Goal: Task Accomplishment & Management: Manage account settings

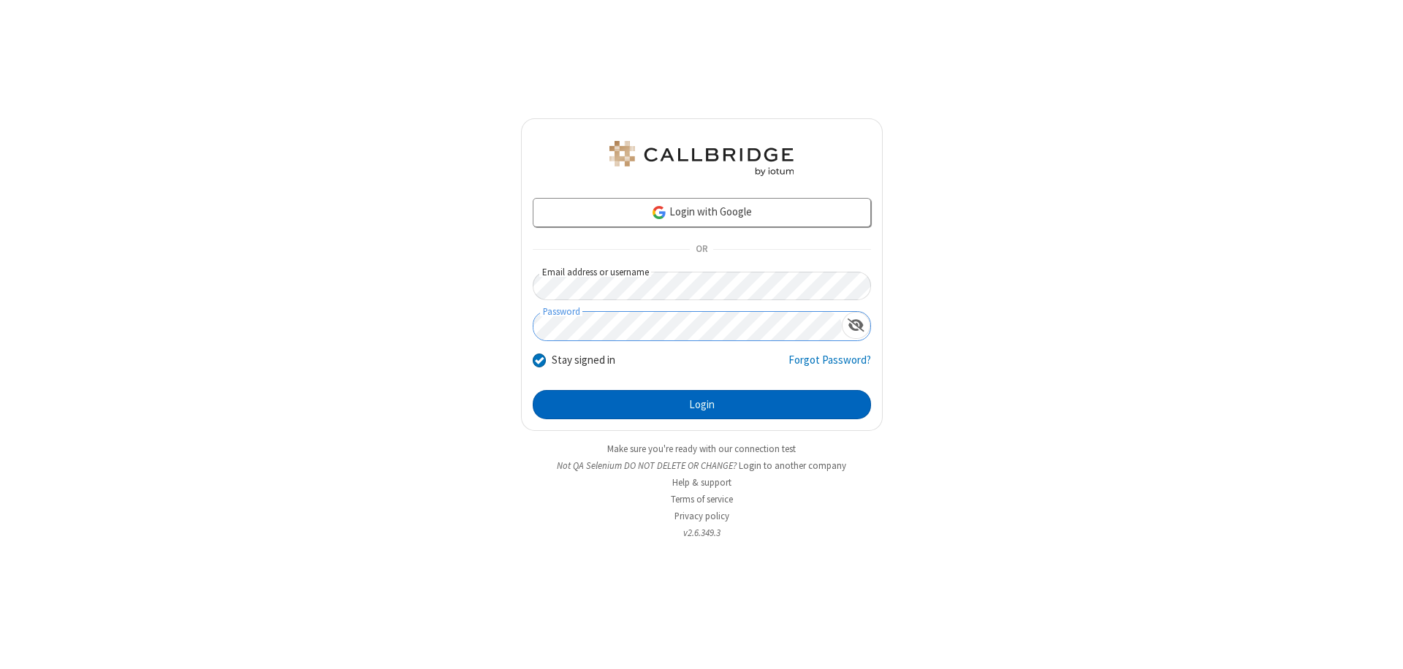
click at [702, 405] on button "Login" at bounding box center [702, 404] width 338 height 29
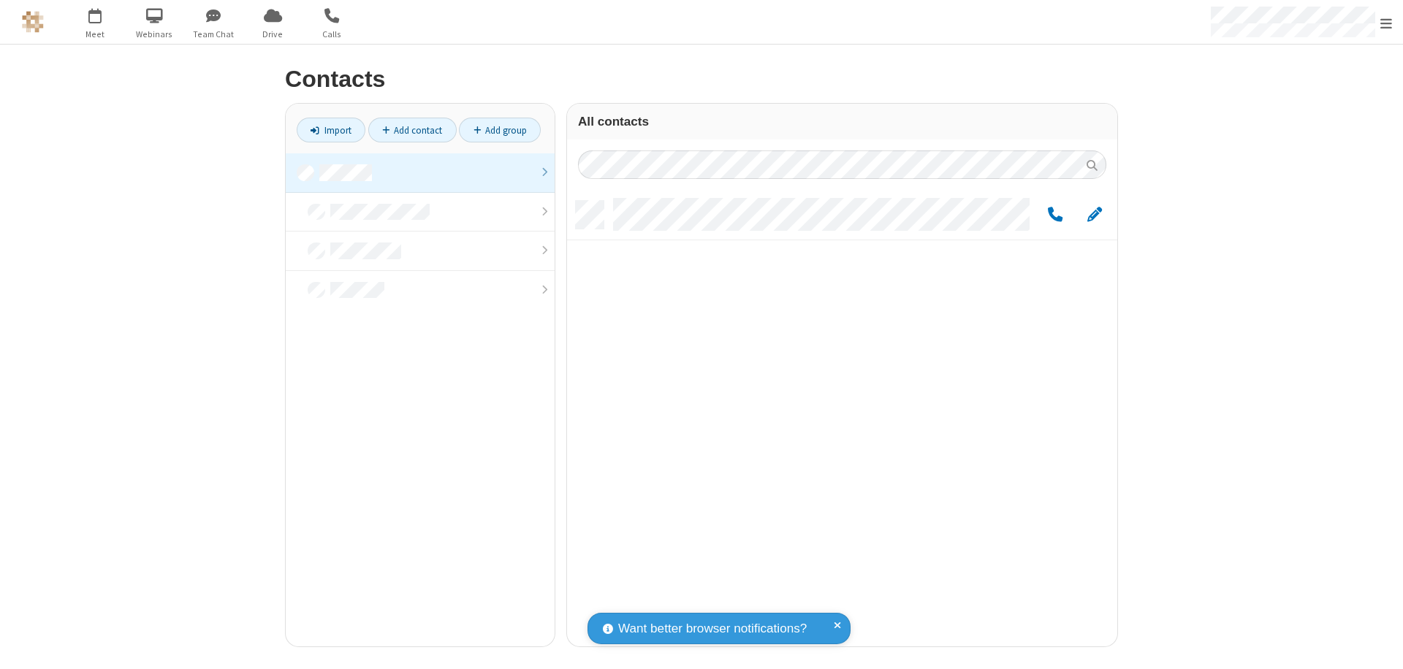
scroll to position [446, 539]
click at [420, 172] on link at bounding box center [420, 172] width 269 height 39
click at [1095, 214] on span "Edit" at bounding box center [1094, 215] width 15 height 18
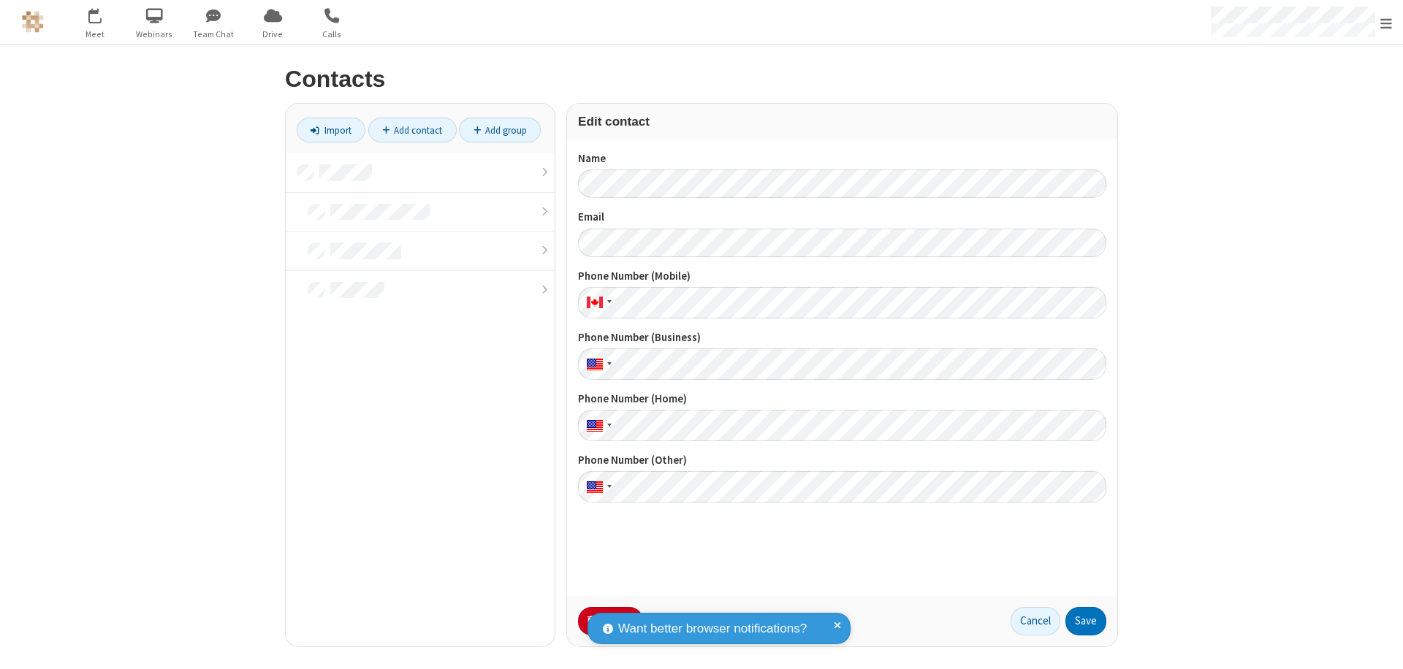
click at [0, 0] on button "No Thanks" at bounding box center [0, 0] width 0 height 0
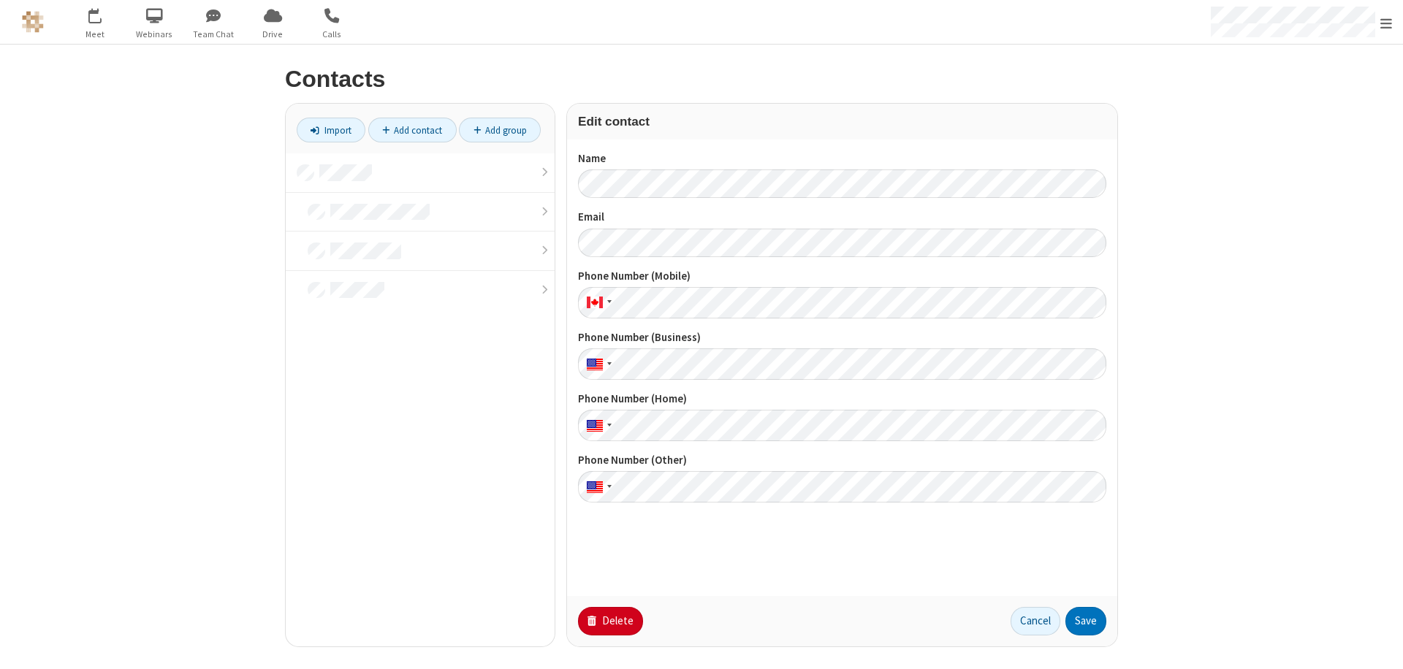
click at [609, 621] on button "Delete" at bounding box center [610, 621] width 65 height 29
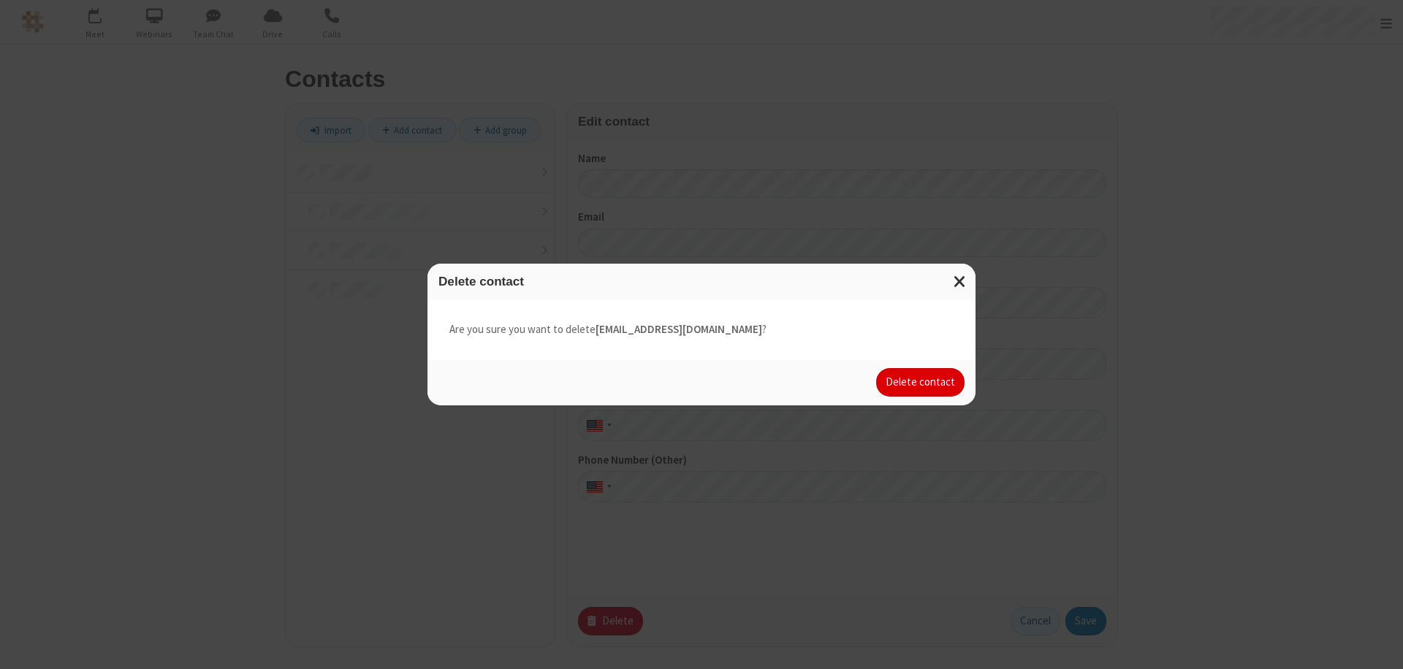
click at [921, 382] on button "Delete contact" at bounding box center [920, 382] width 88 height 29
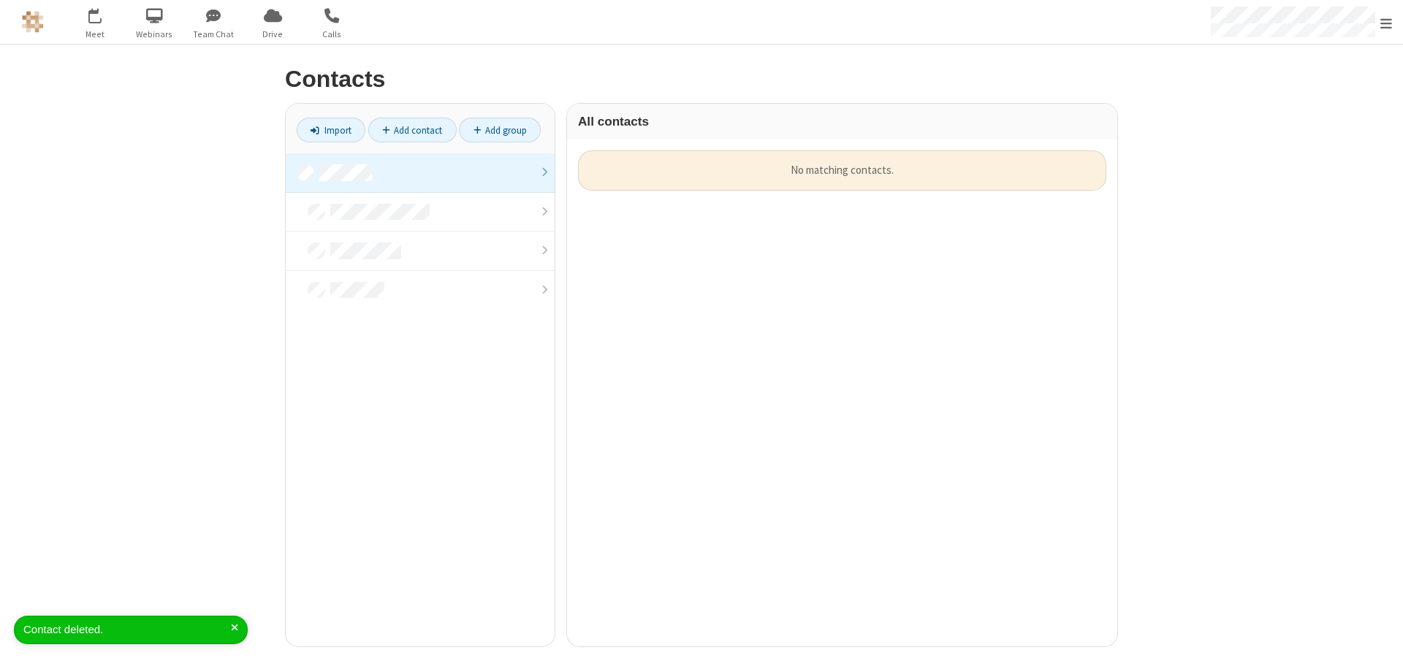
scroll to position [496, 539]
